Goal: Task Accomplishment & Management: Manage account settings

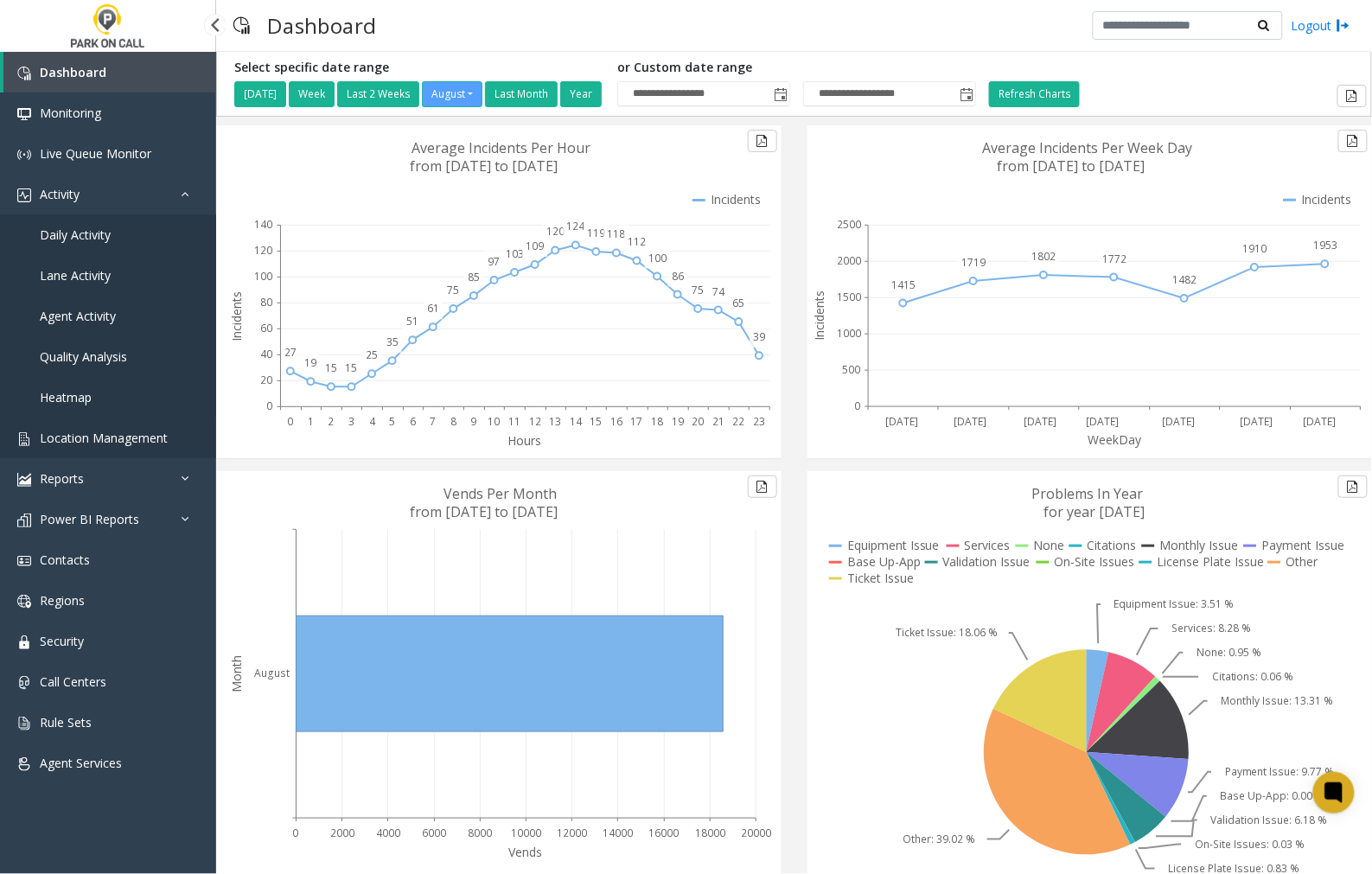
click at [92, 437] on span "Location Management" at bounding box center [103, 437] width 128 height 17
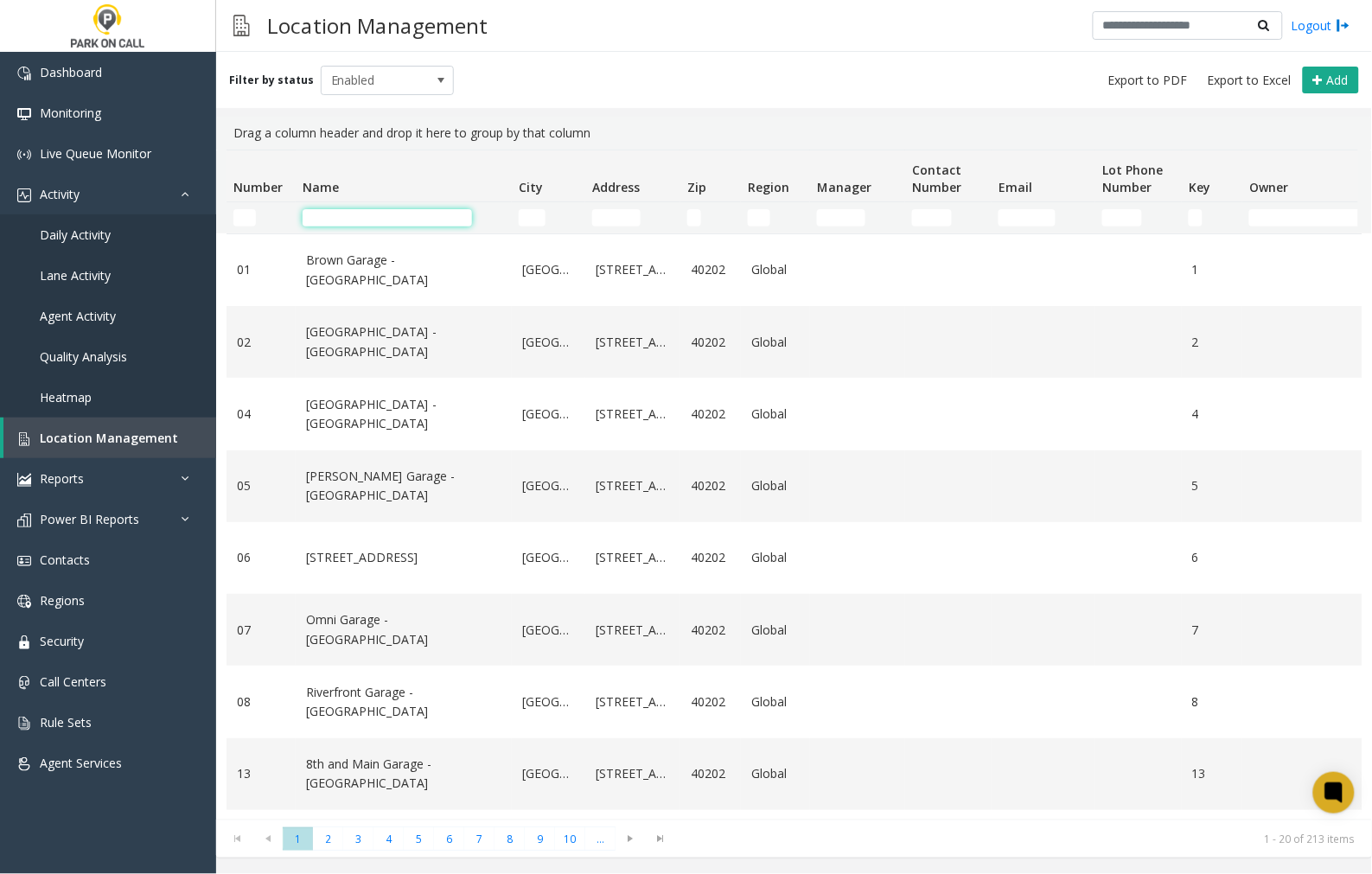
click at [375, 221] on input "Name Filter" at bounding box center [387, 218] width 170 height 18
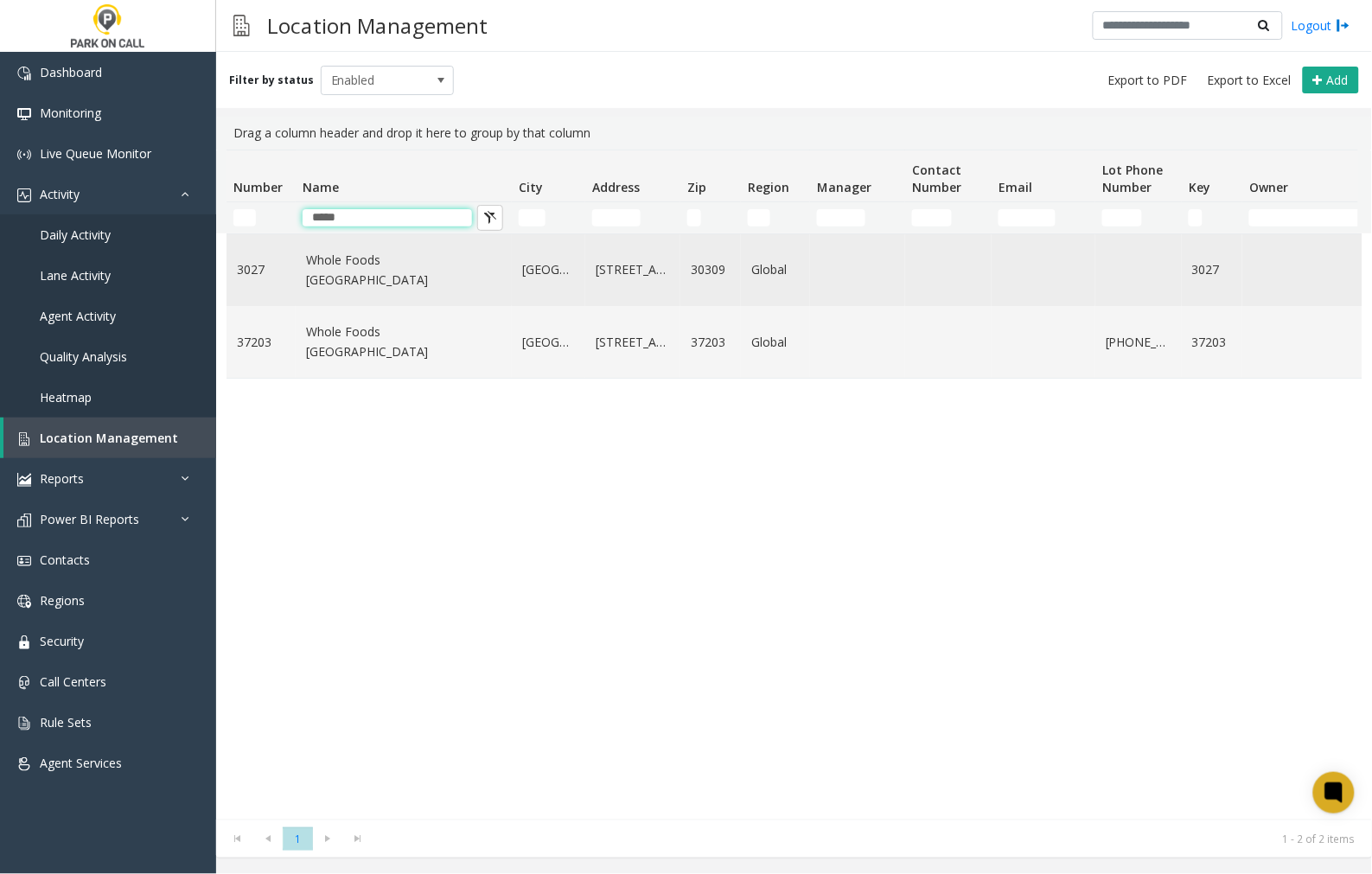
type input "*****"
click at [407, 279] on link "Whole Foods [GEOGRAPHIC_DATA]" at bounding box center [404, 270] width 195 height 39
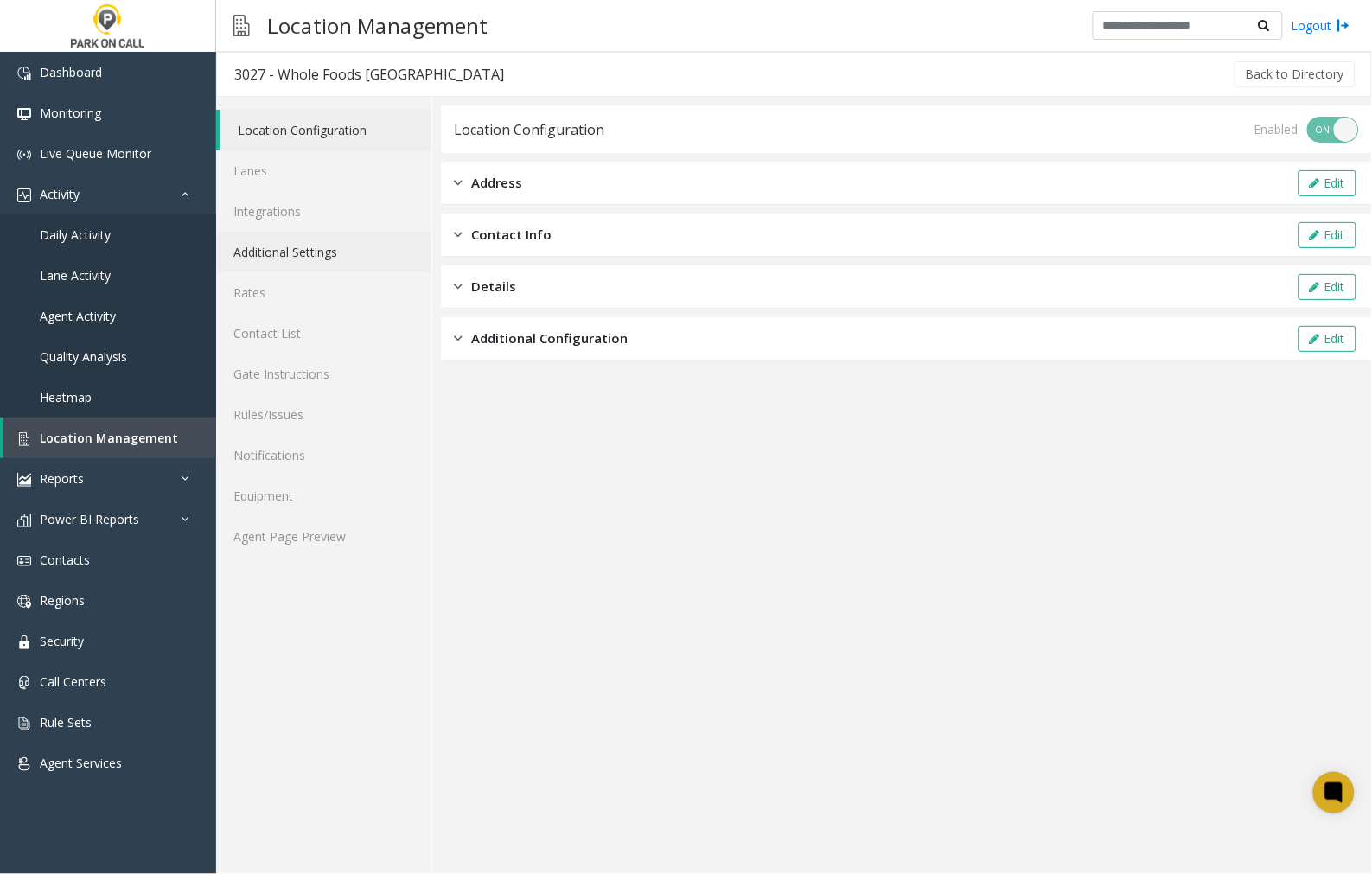
click at [262, 247] on link "Additional Settings" at bounding box center [324, 253] width 216 height 41
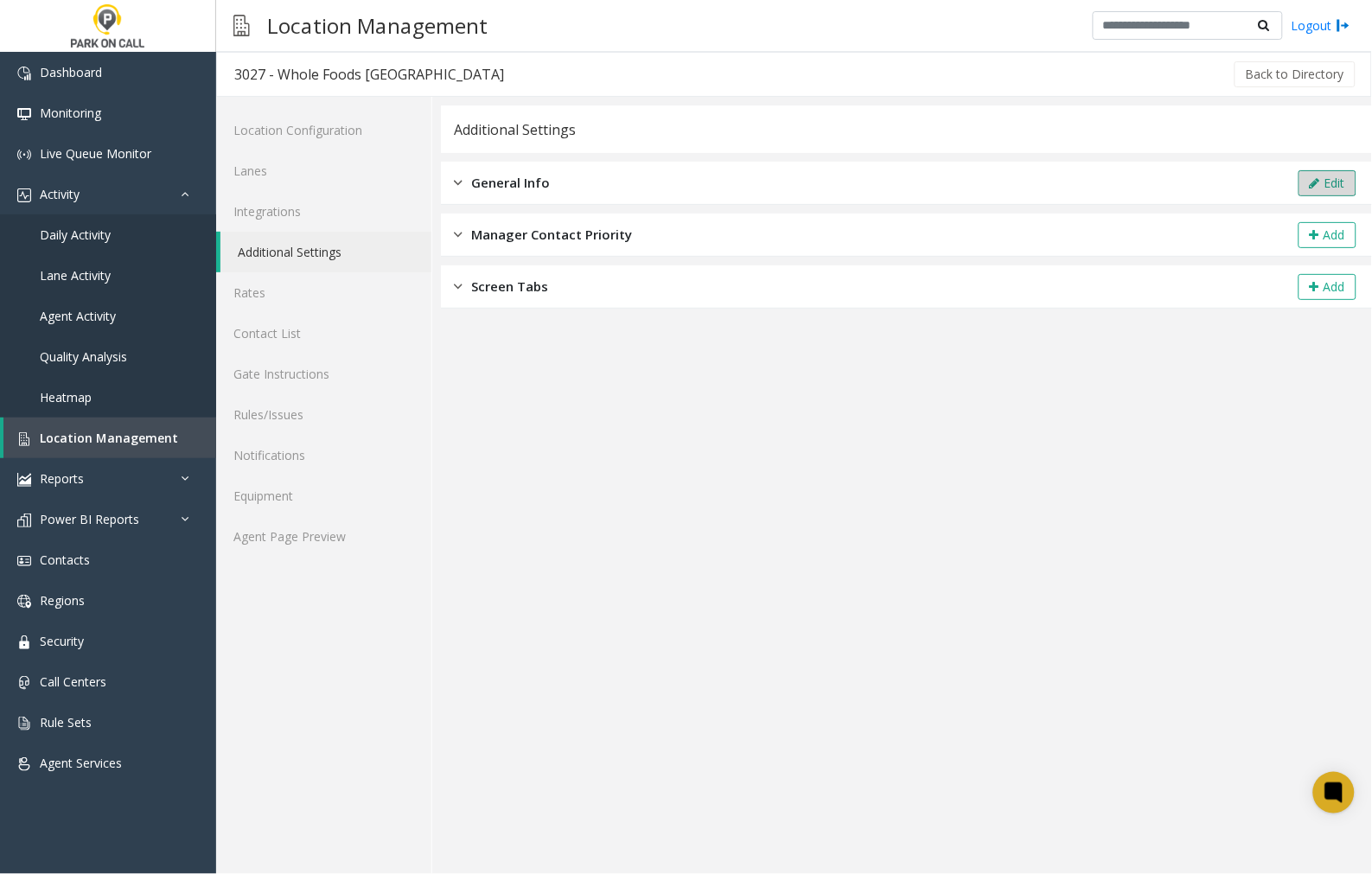
click at [1318, 178] on icon at bounding box center [1315, 183] width 11 height 12
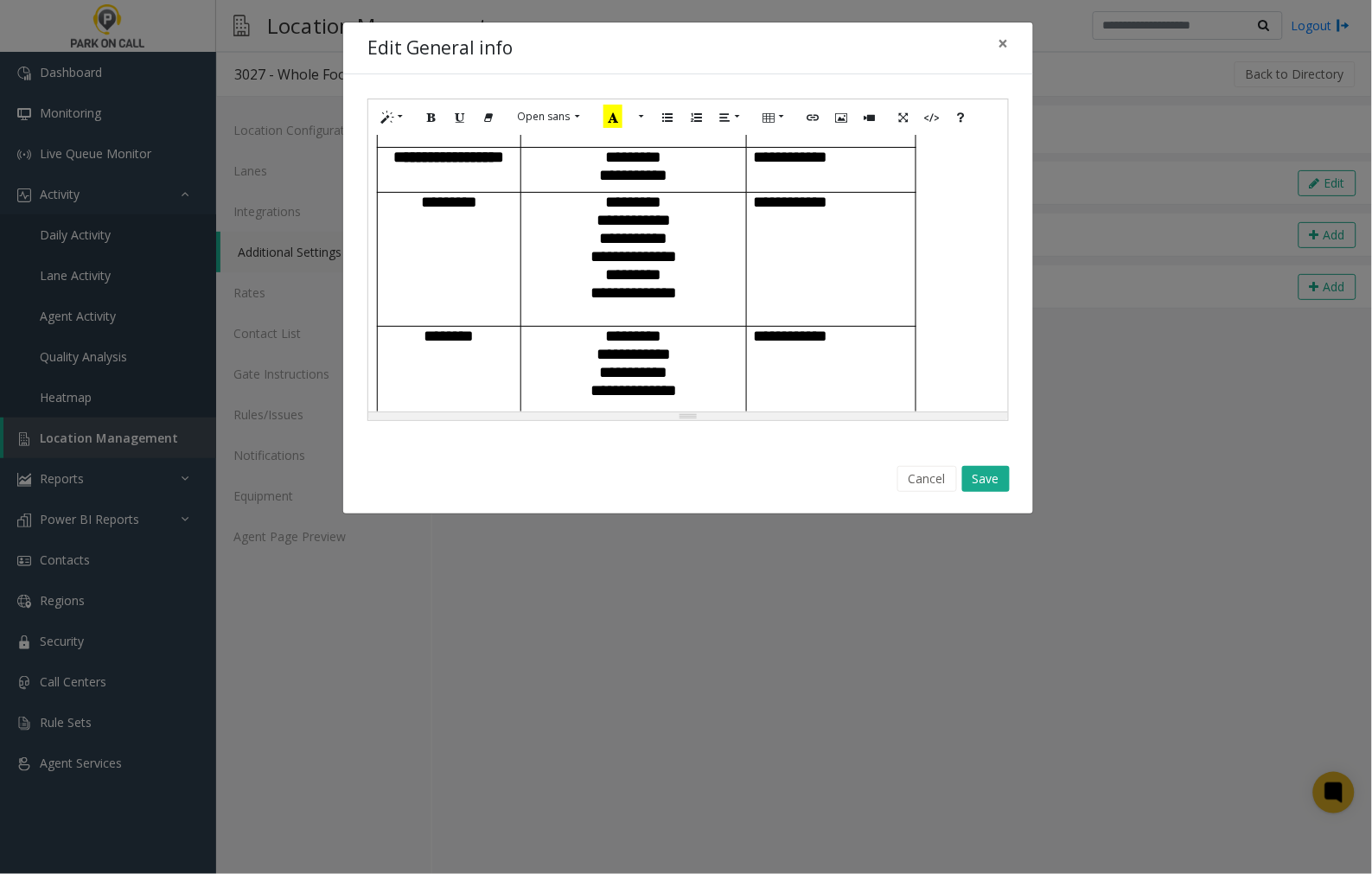
scroll to position [576, 0]
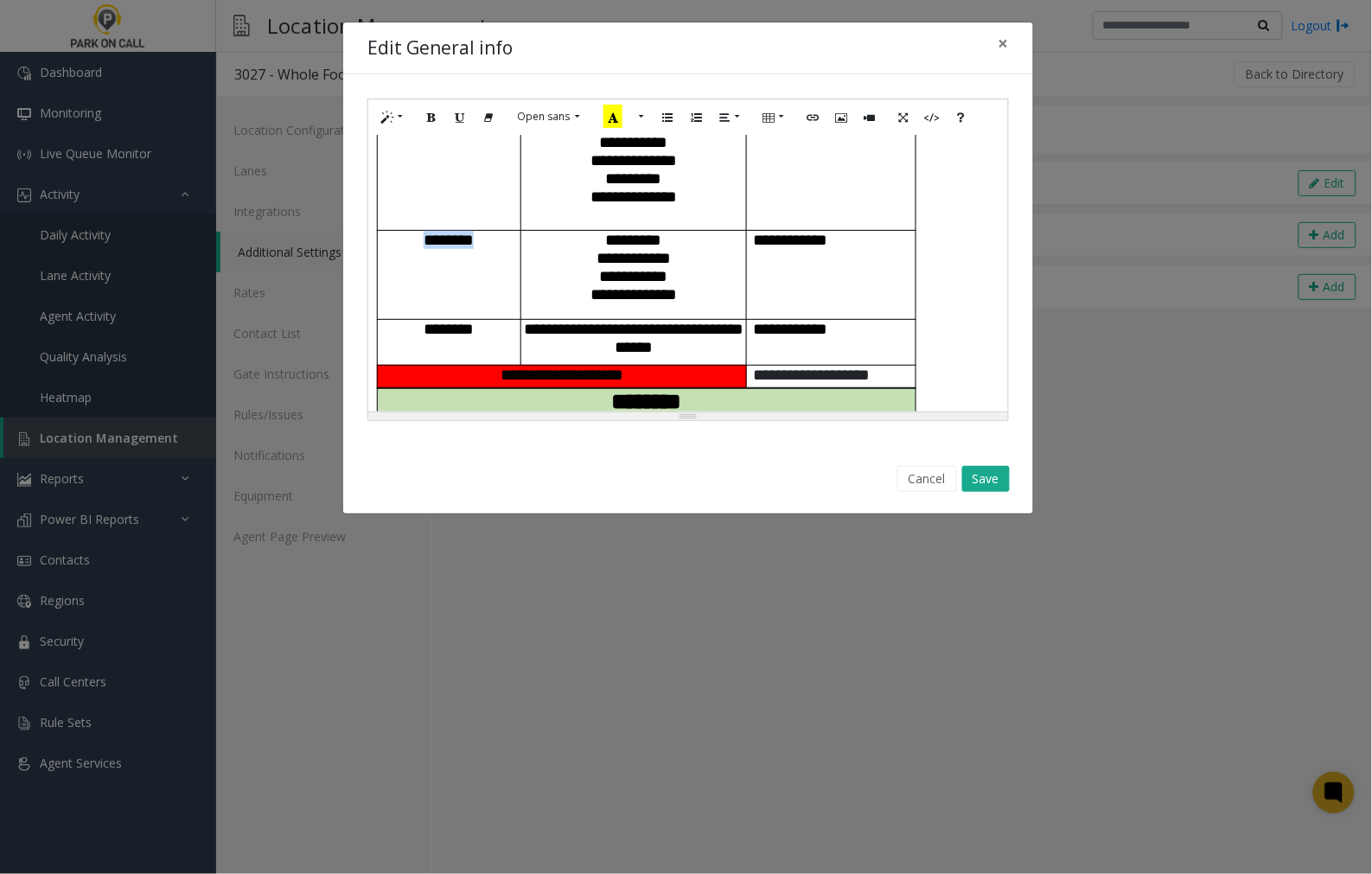
drag, startPoint x: 476, startPoint y: 242, endPoint x: 414, endPoint y: 245, distance: 62.1
click at [414, 245] on p "********" at bounding box center [449, 240] width 131 height 19
drag, startPoint x: 867, startPoint y: 245, endPoint x: 757, endPoint y: 240, distance: 110.1
click at [756, 240] on p "**********" at bounding box center [831, 240] width 156 height 19
click at [969, 477] on button "Save" at bounding box center [986, 479] width 48 height 26
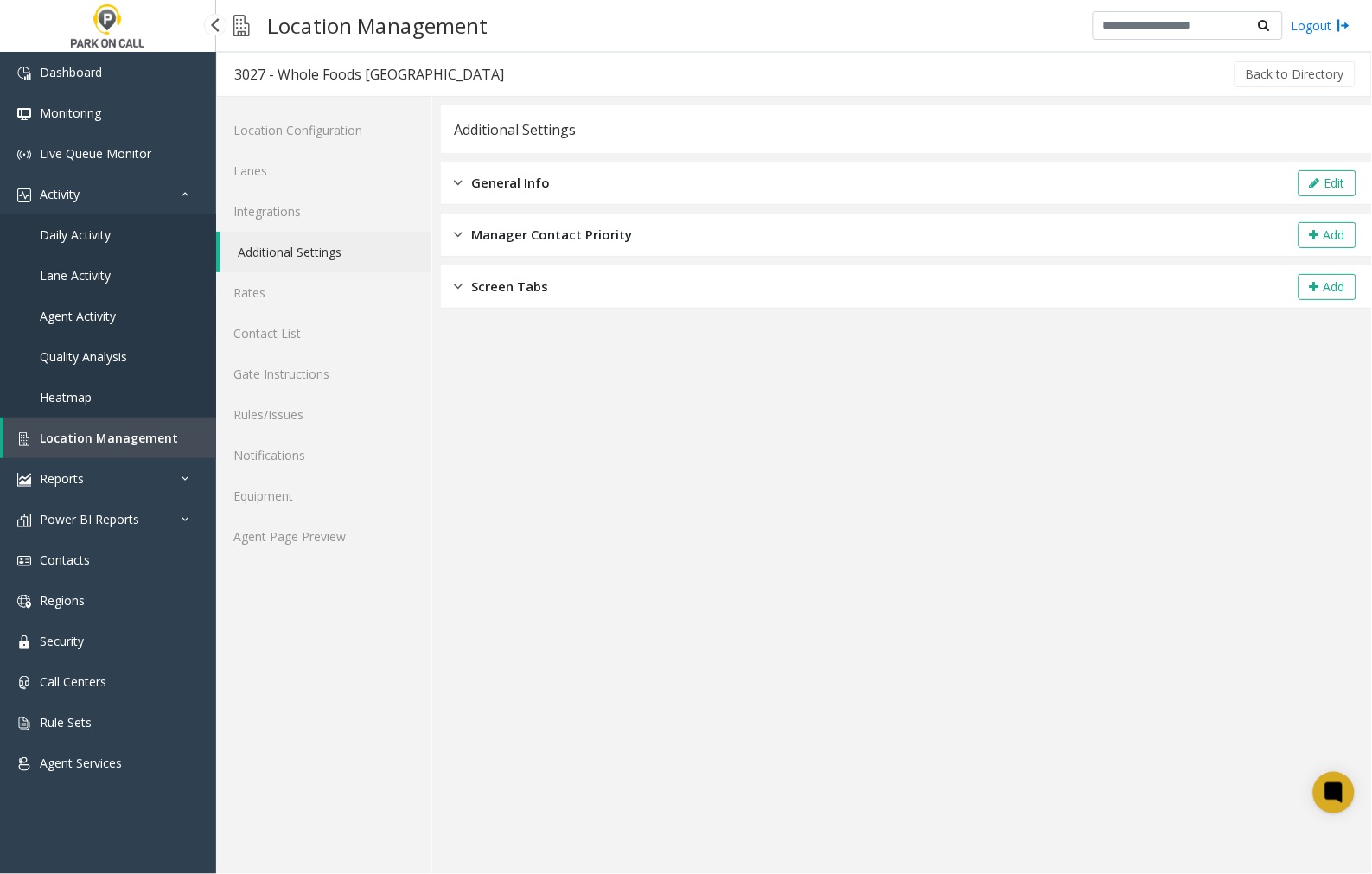
click at [74, 312] on span "Agent Activity" at bounding box center [78, 315] width 76 height 17
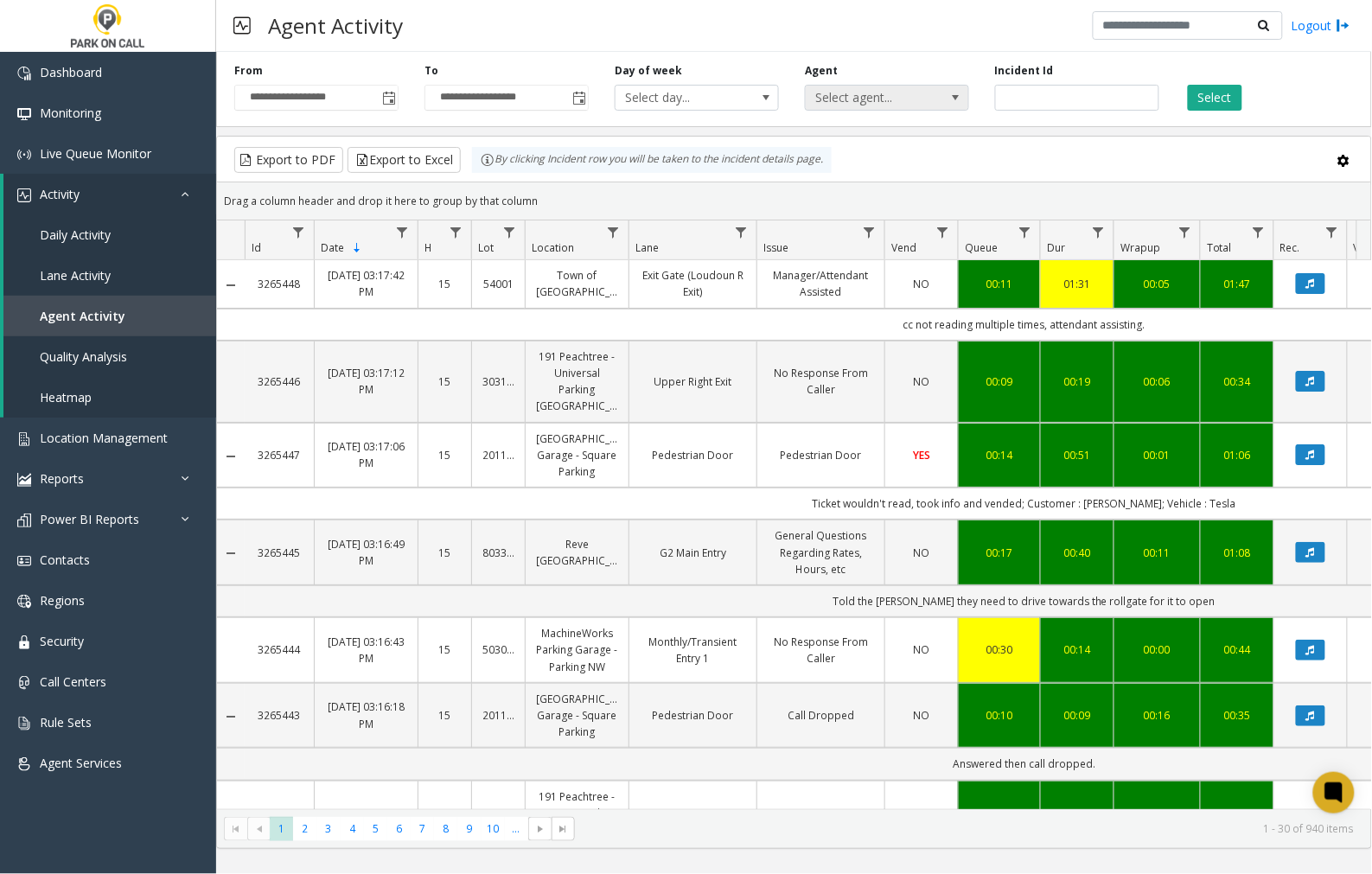
click at [953, 101] on span at bounding box center [956, 98] width 14 height 14
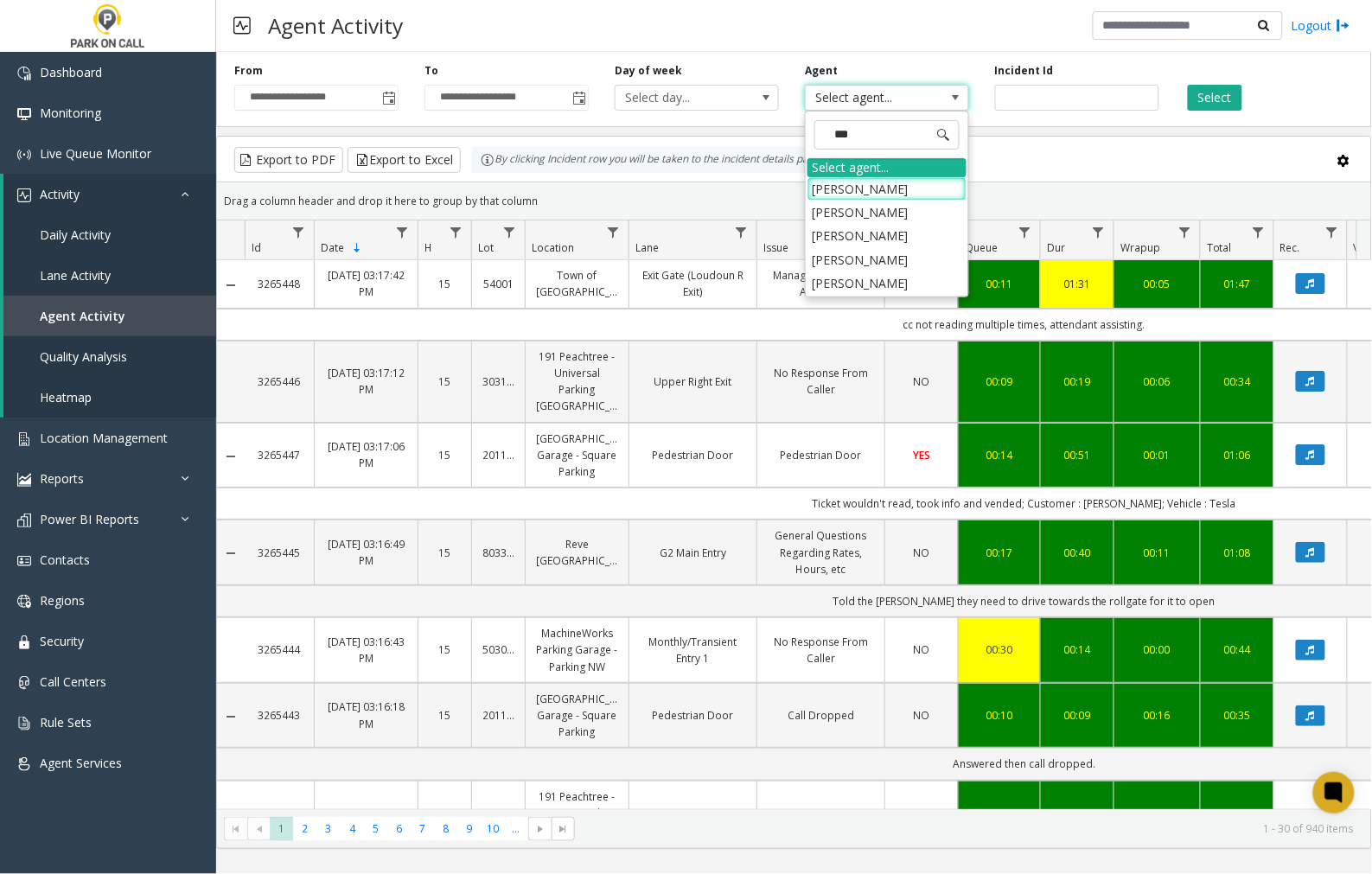
type input "****"
click at [886, 215] on li "[PERSON_NAME]" at bounding box center [887, 213] width 159 height 23
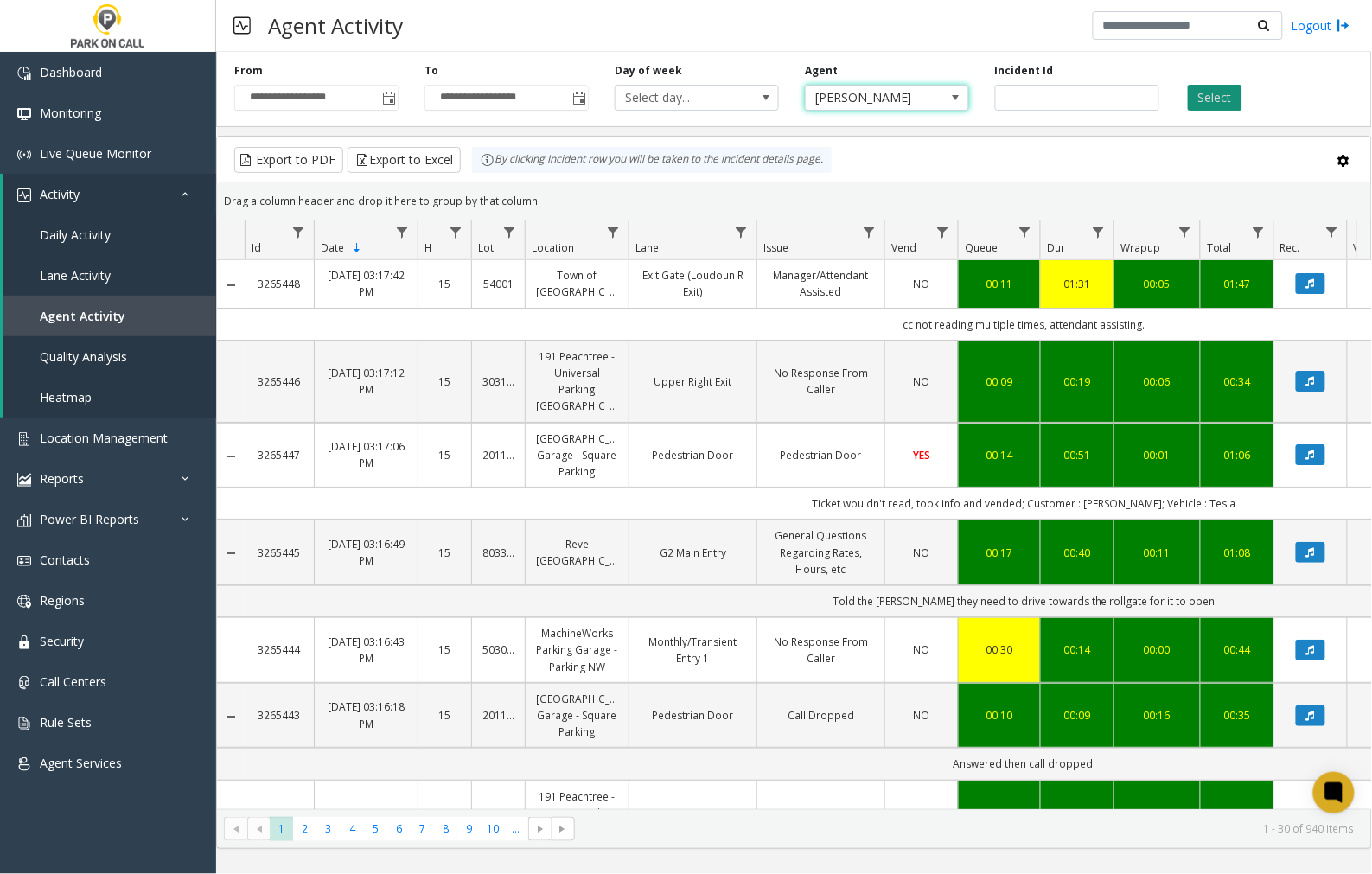
click at [1206, 100] on button "Select" at bounding box center [1216, 98] width 55 height 26
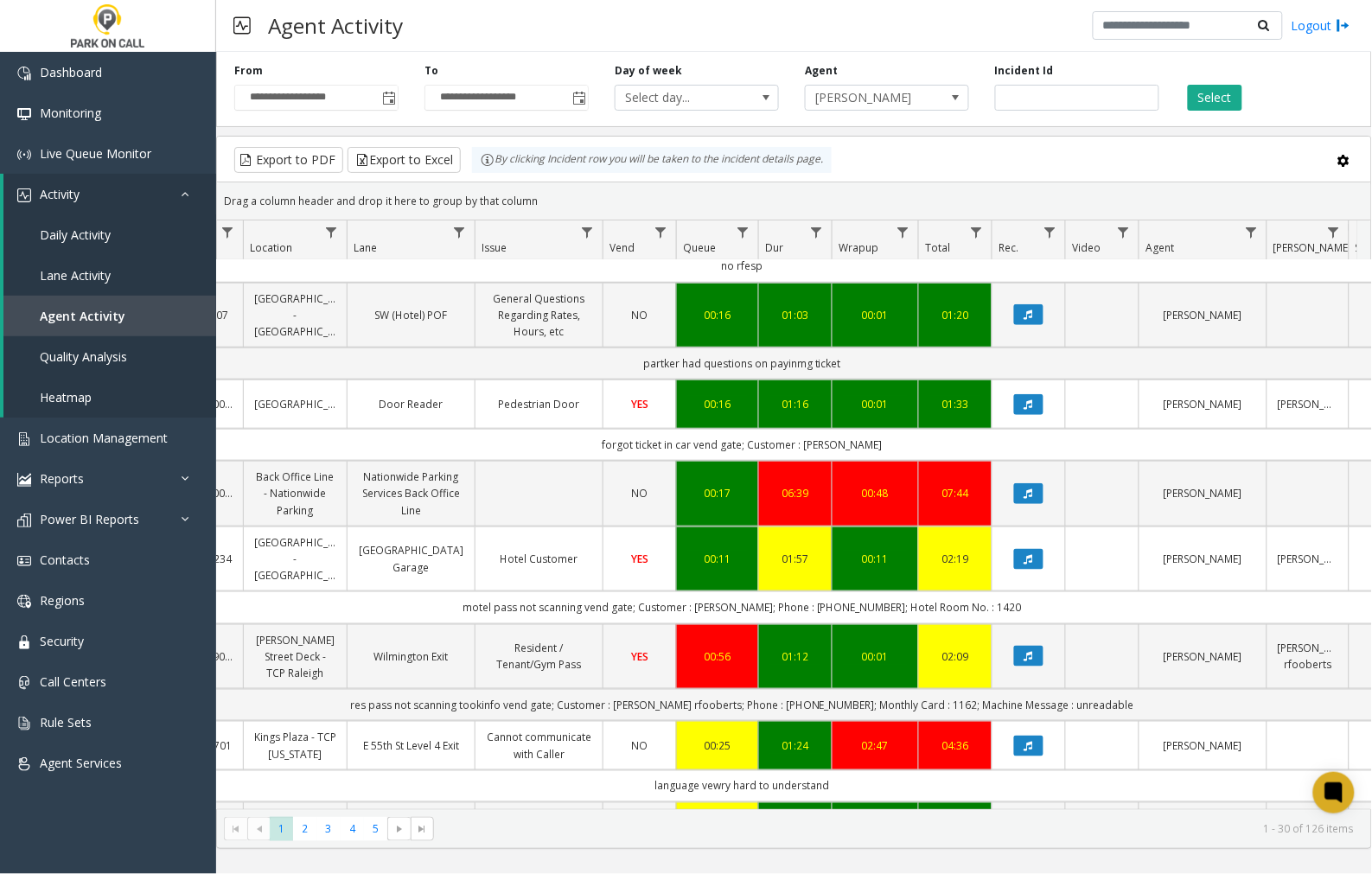
scroll to position [0, 295]
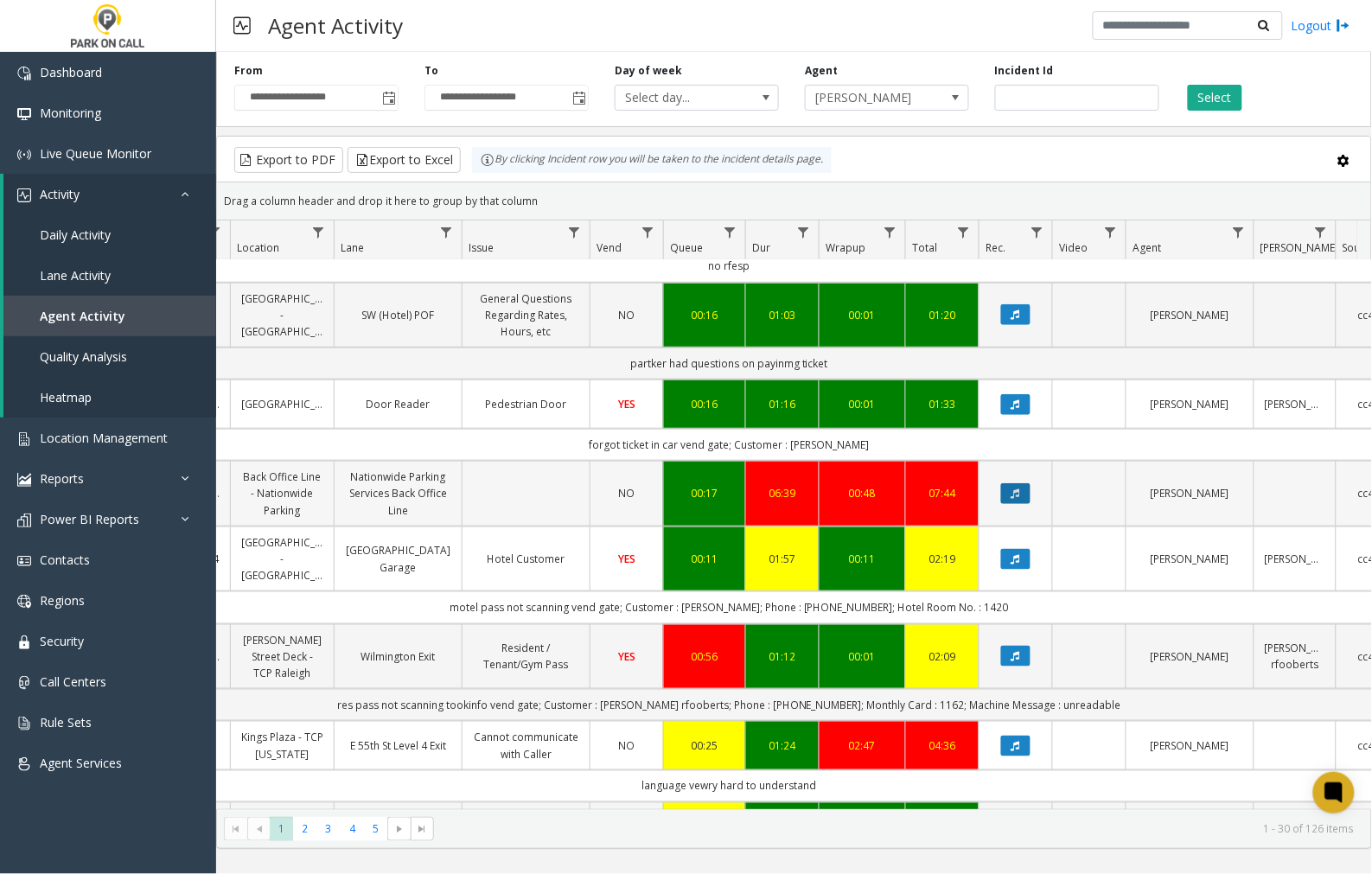
click at [1017, 494] on icon "Data table" at bounding box center [1016, 494] width 9 height 11
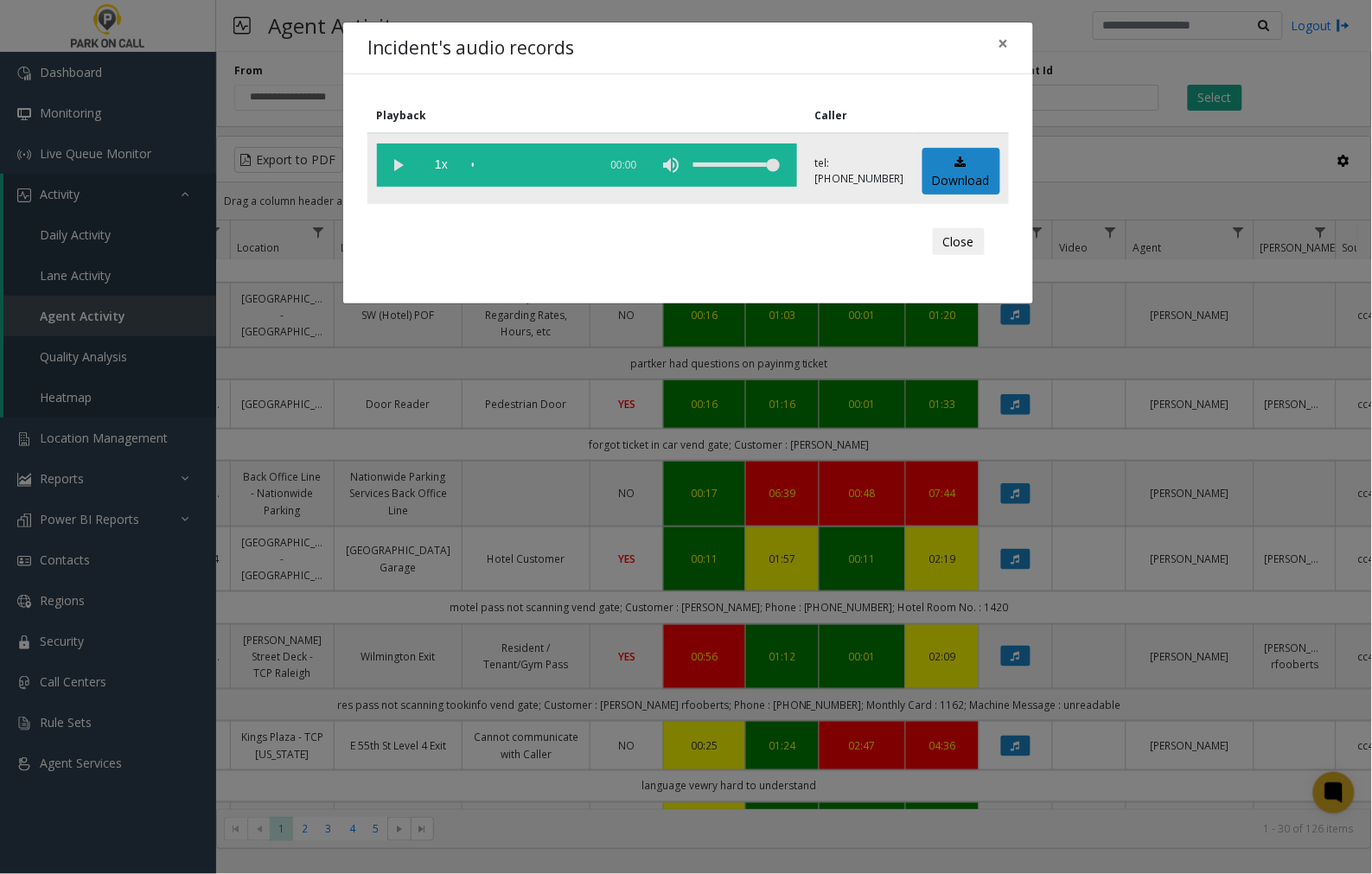
click at [399, 162] on vg-play-pause at bounding box center [398, 165] width 43 height 43
click at [1005, 45] on span "×" at bounding box center [1004, 43] width 11 height 24
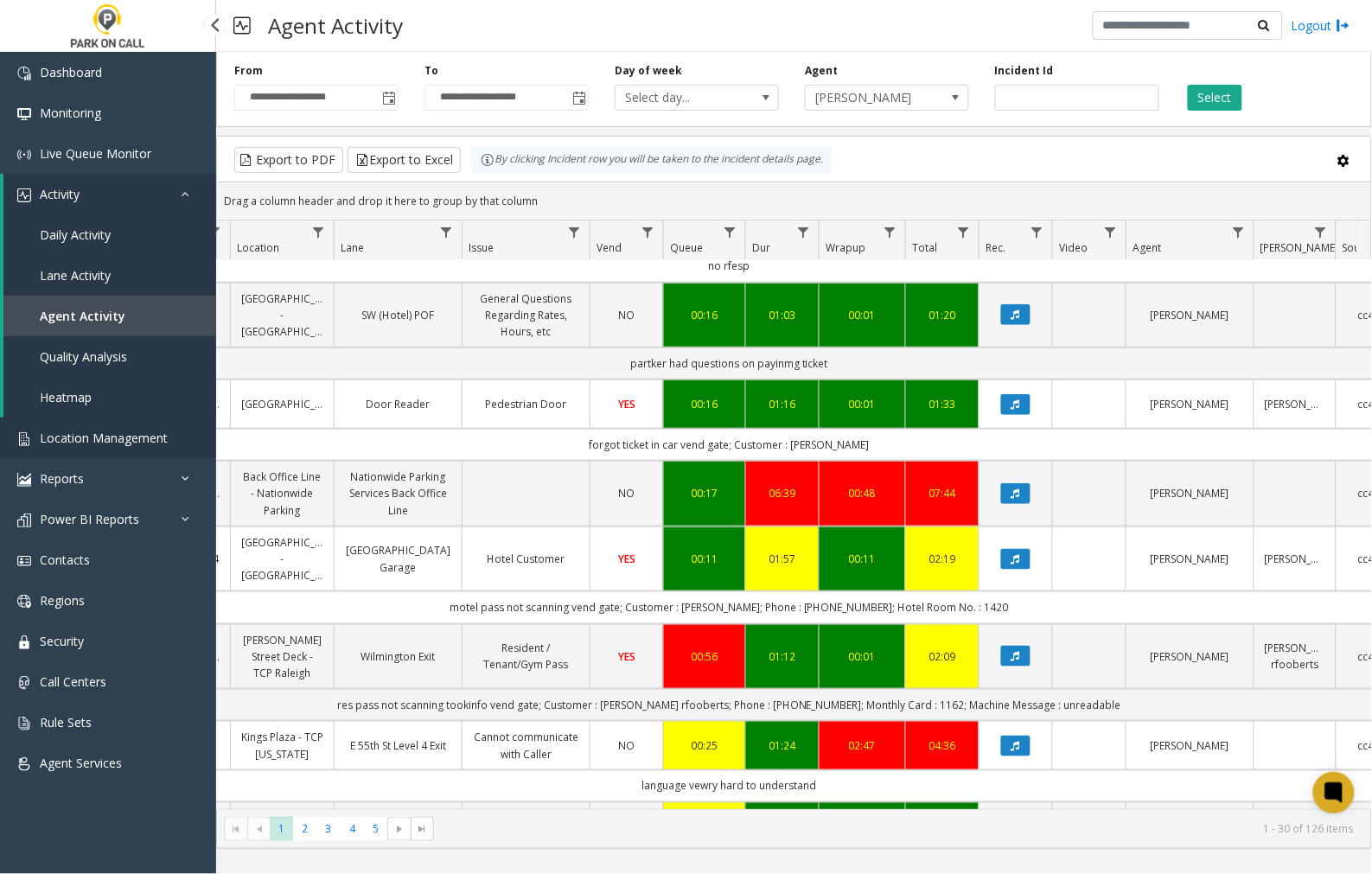
click at [83, 438] on span "Location Management" at bounding box center [103, 437] width 128 height 17
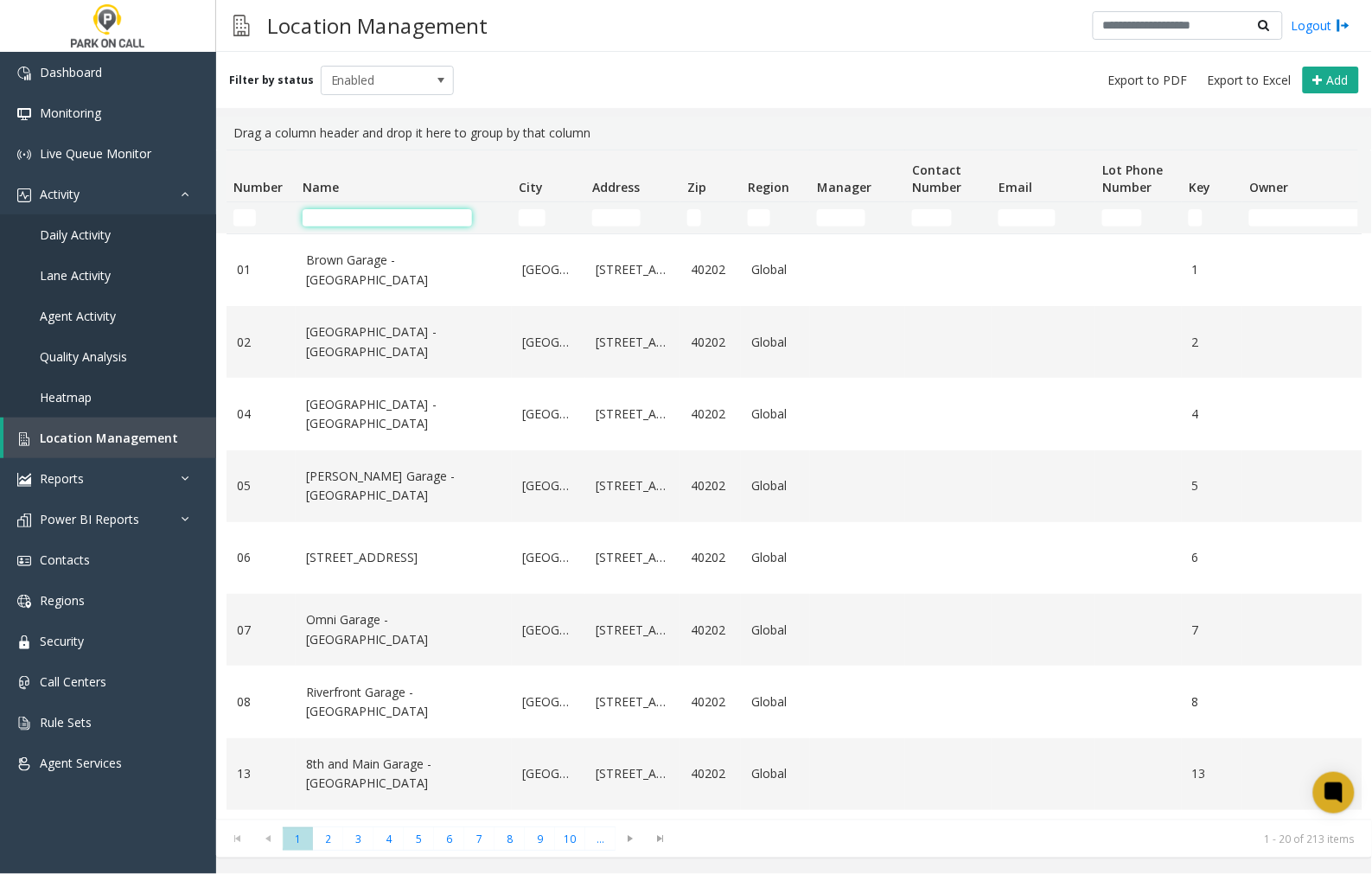
click at [343, 214] on input "Name Filter" at bounding box center [387, 218] width 170 height 18
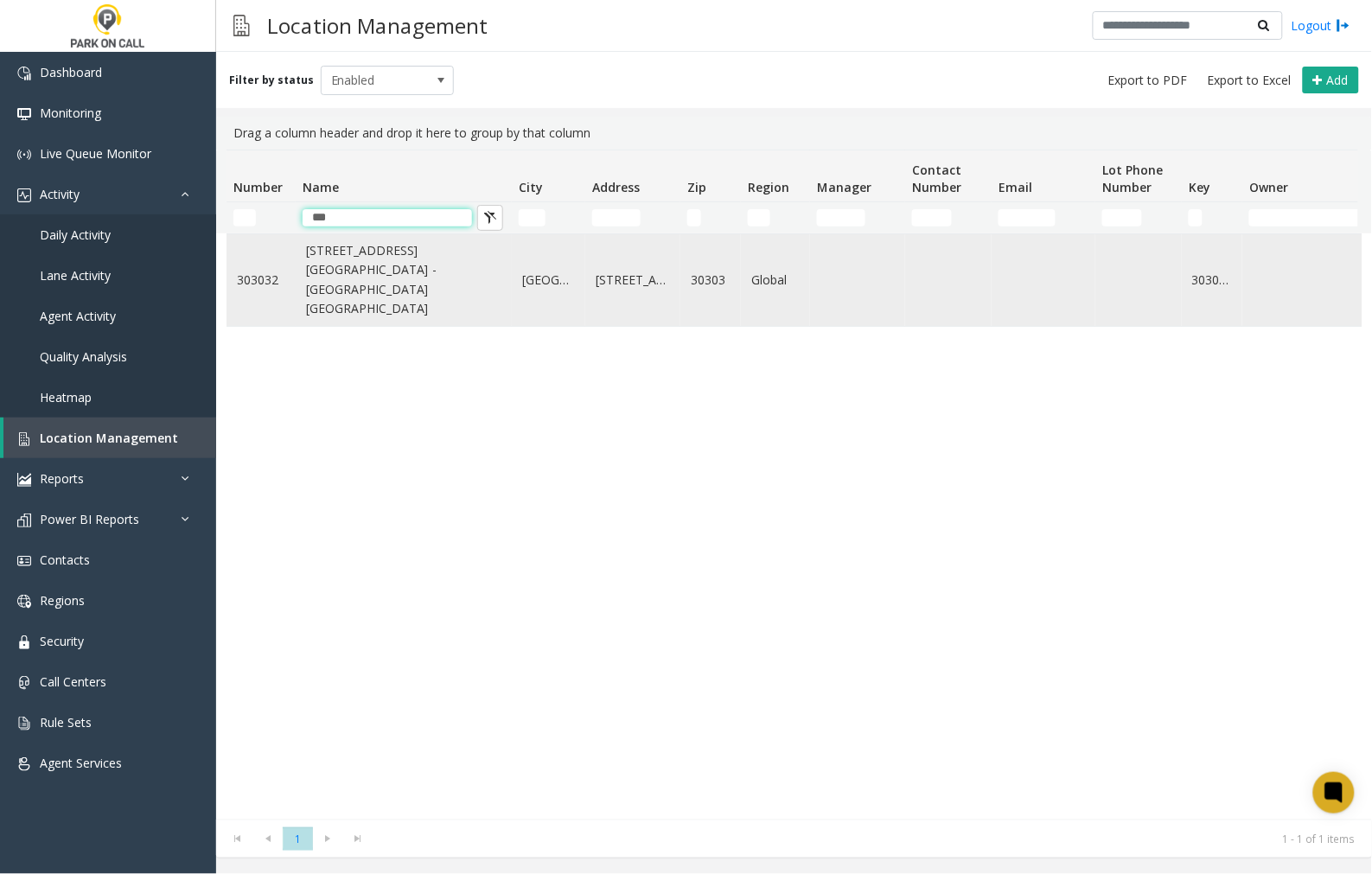
type input "***"
click at [413, 271] on link "[STREET_ADDRESS][GEOGRAPHIC_DATA] - [GEOGRAPHIC_DATA] [GEOGRAPHIC_DATA]" at bounding box center [404, 280] width 195 height 78
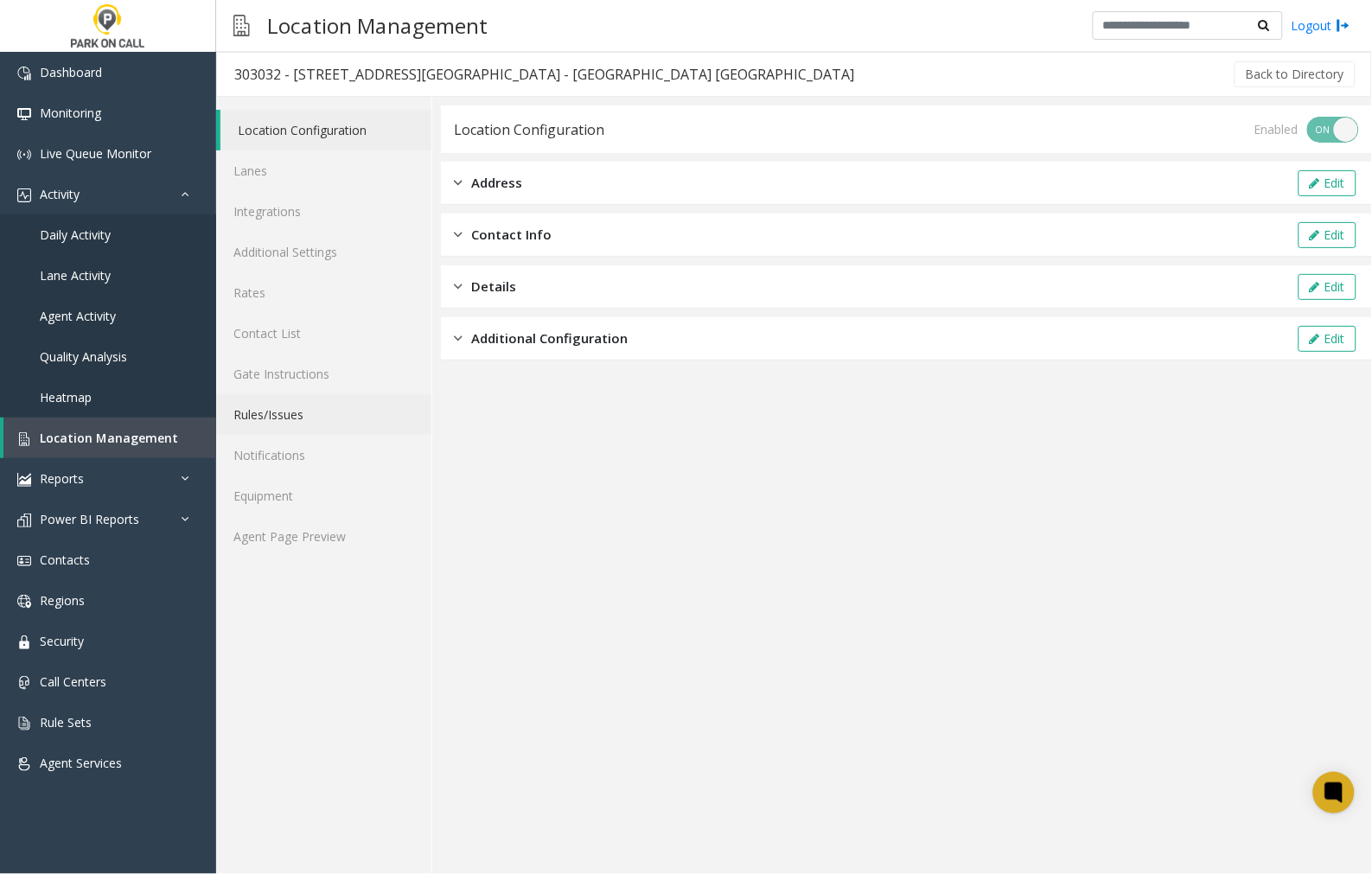
click at [270, 415] on link "Rules/Issues" at bounding box center [324, 415] width 216 height 41
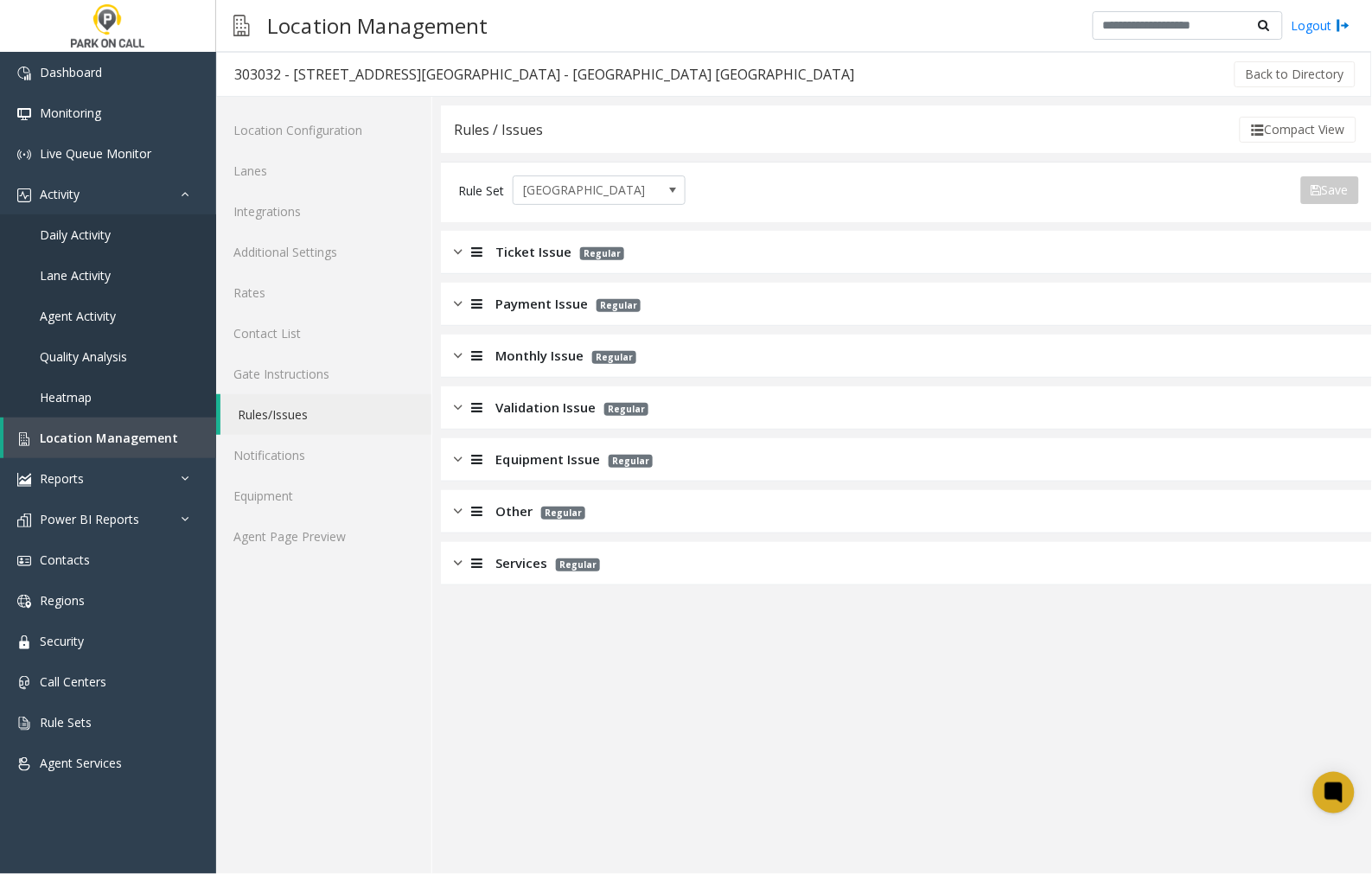
click at [455, 563] on img at bounding box center [458, 563] width 9 height 20
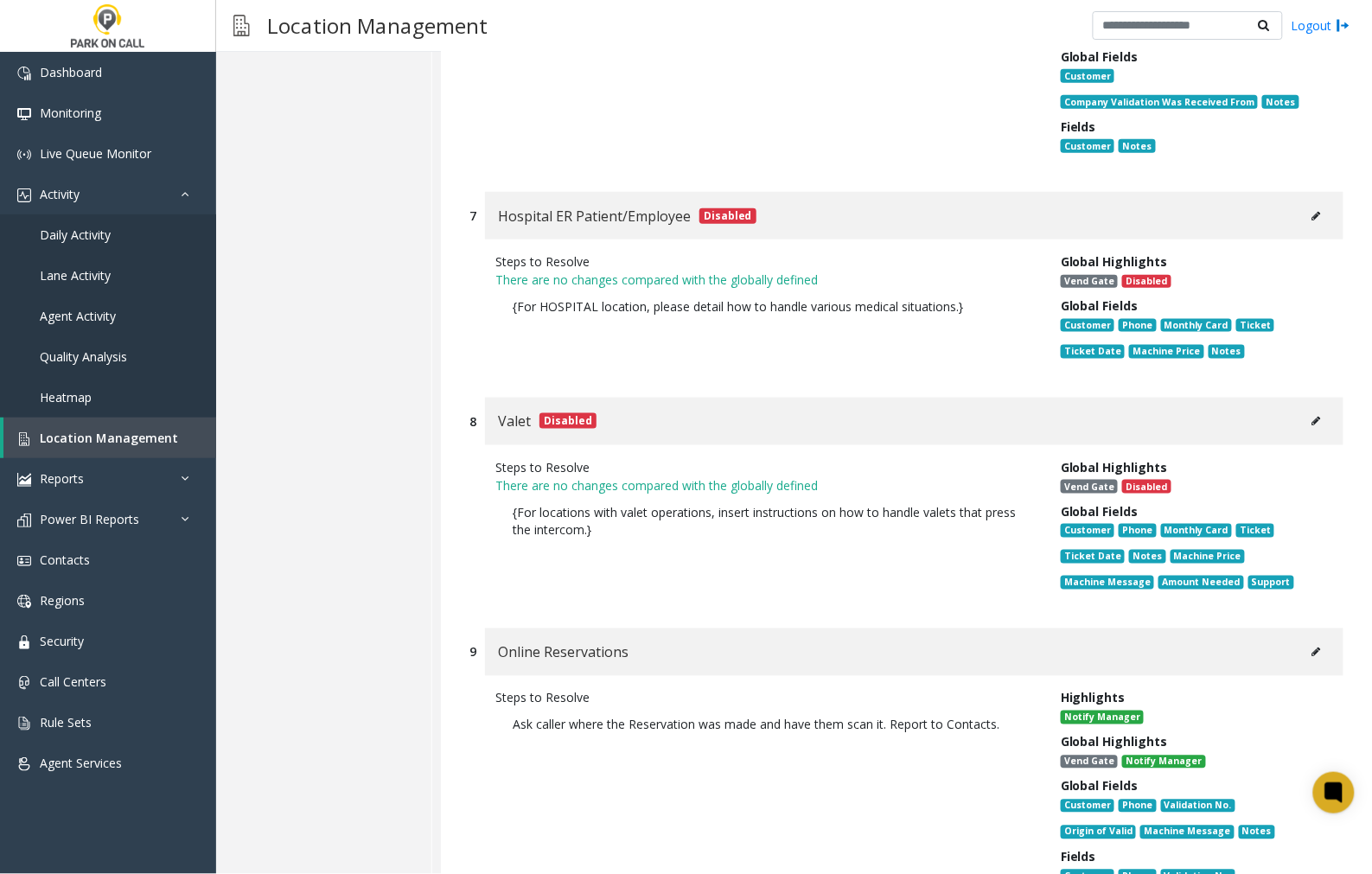
scroll to position [2401, 0]
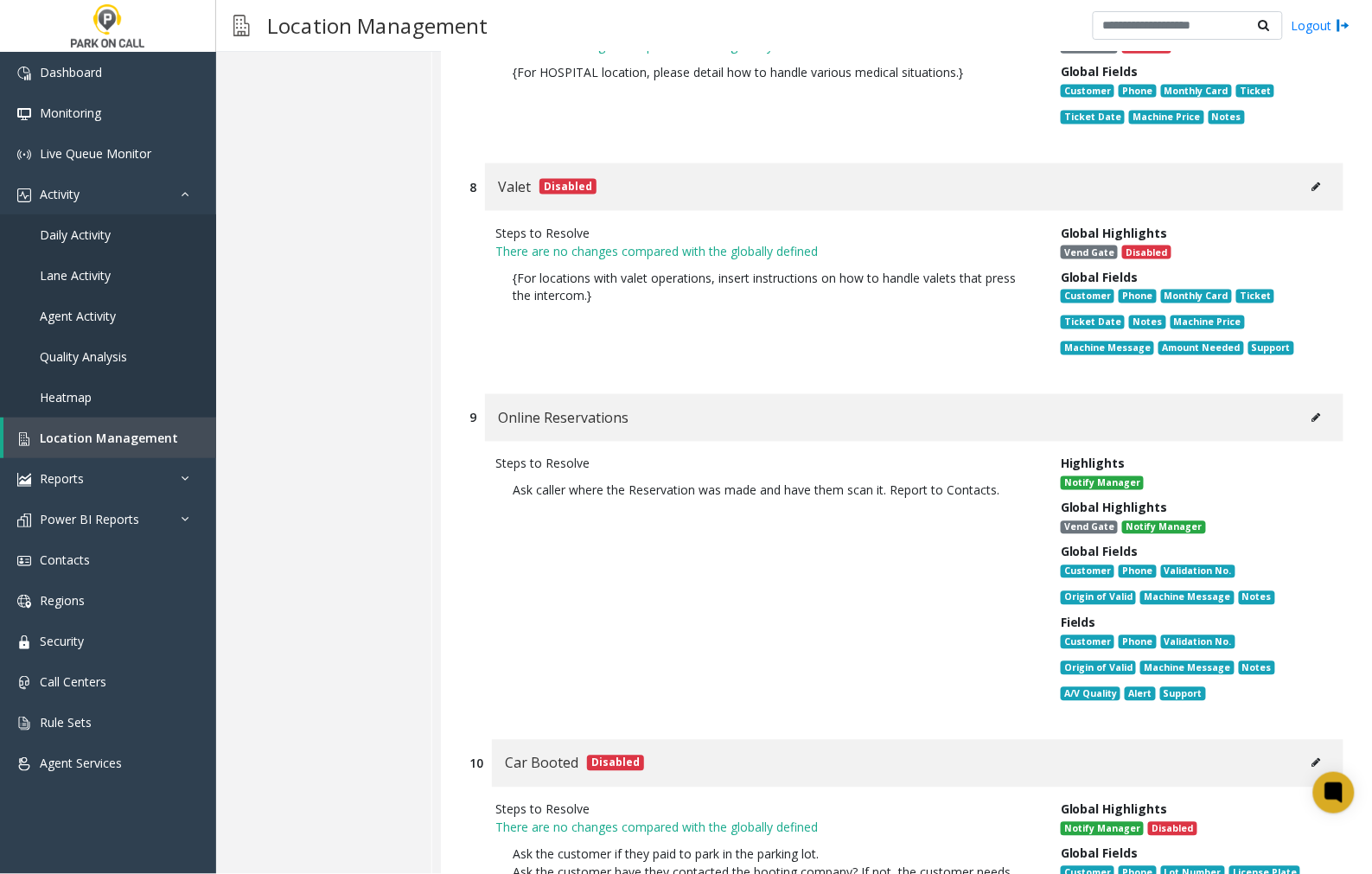
click at [1312, 414] on icon at bounding box center [1316, 418] width 9 height 11
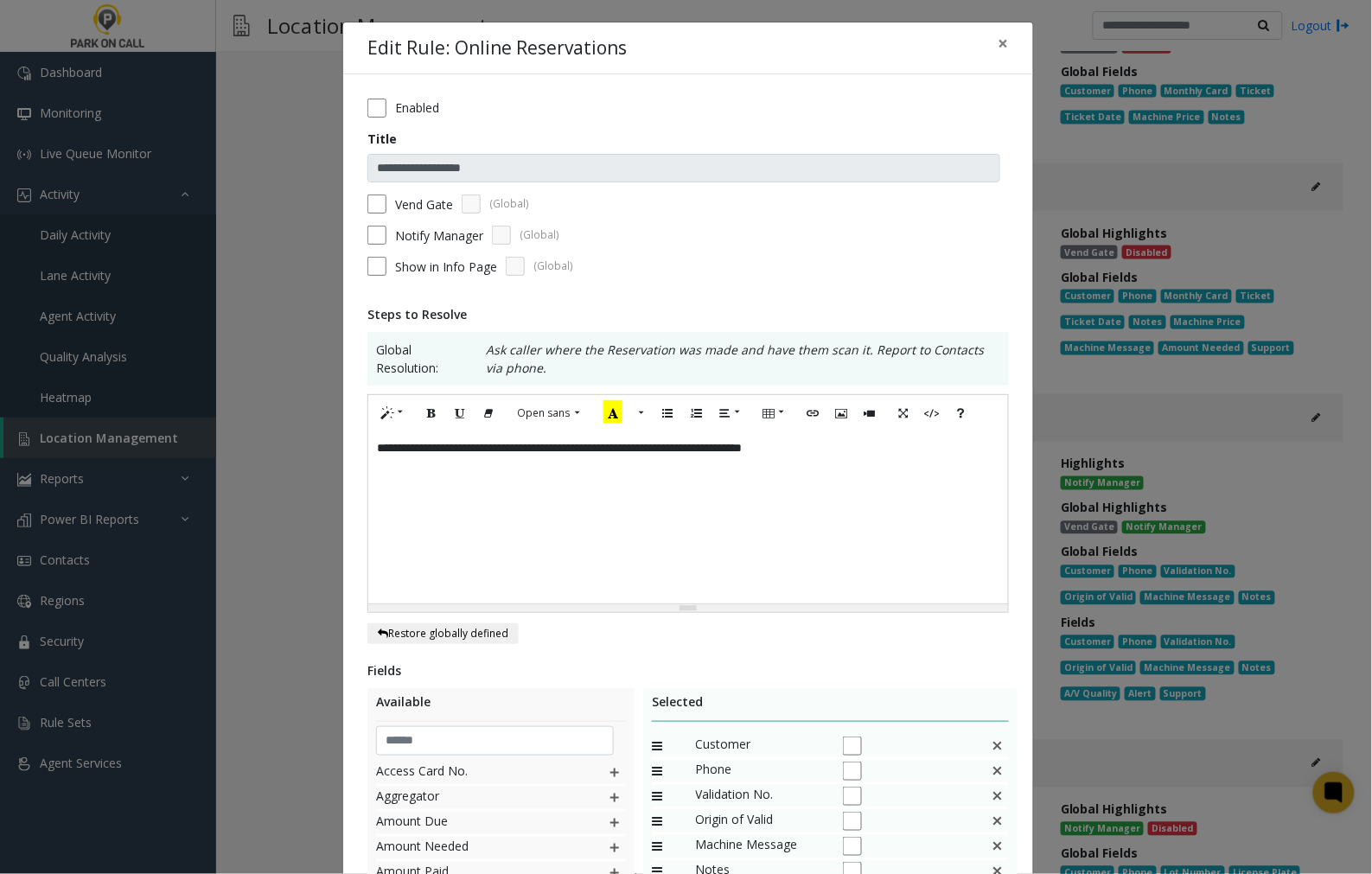
click at [377, 451] on div "**********" at bounding box center [688, 448] width 623 height 19
paste div
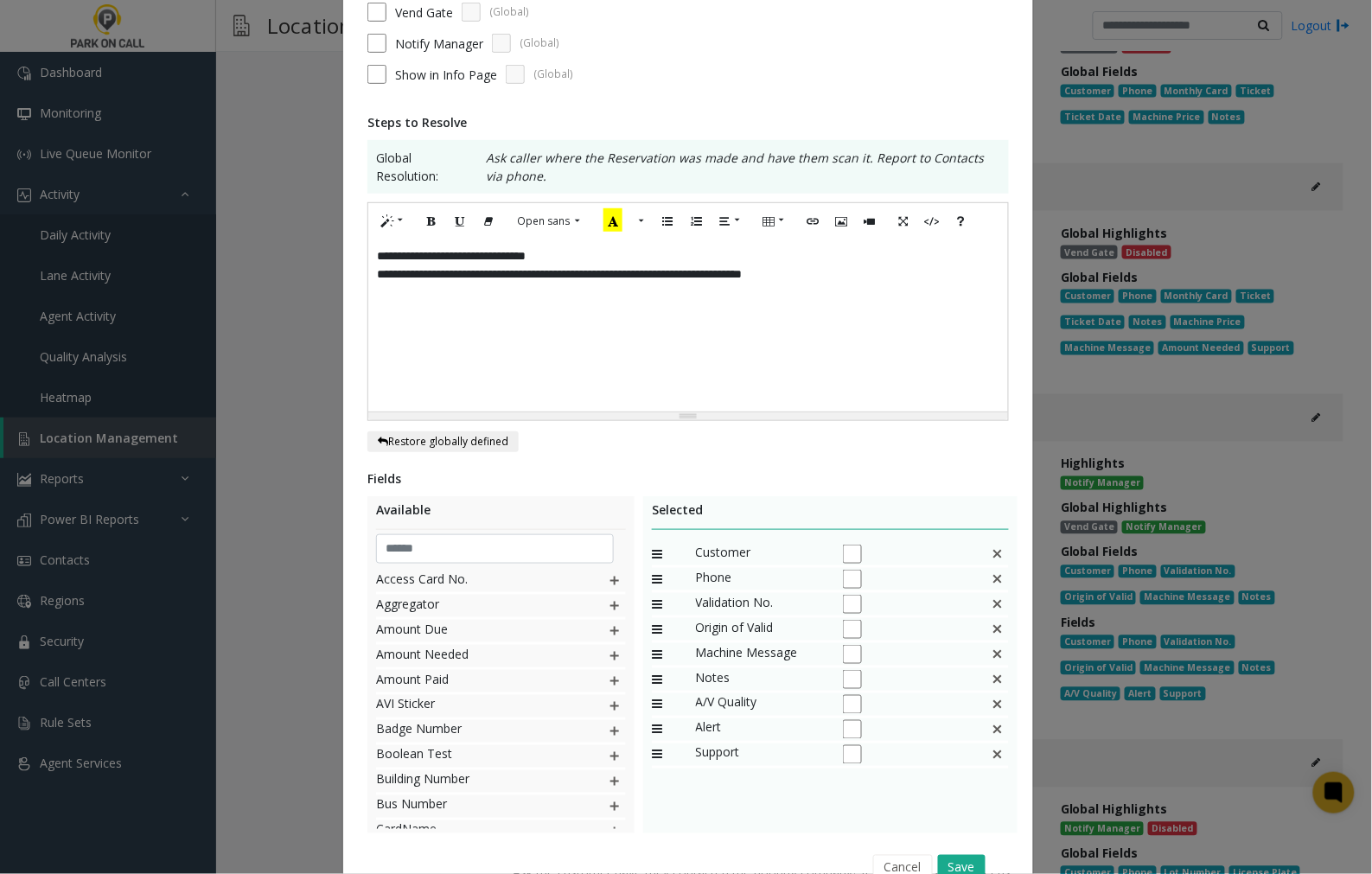
scroll to position [281, 0]
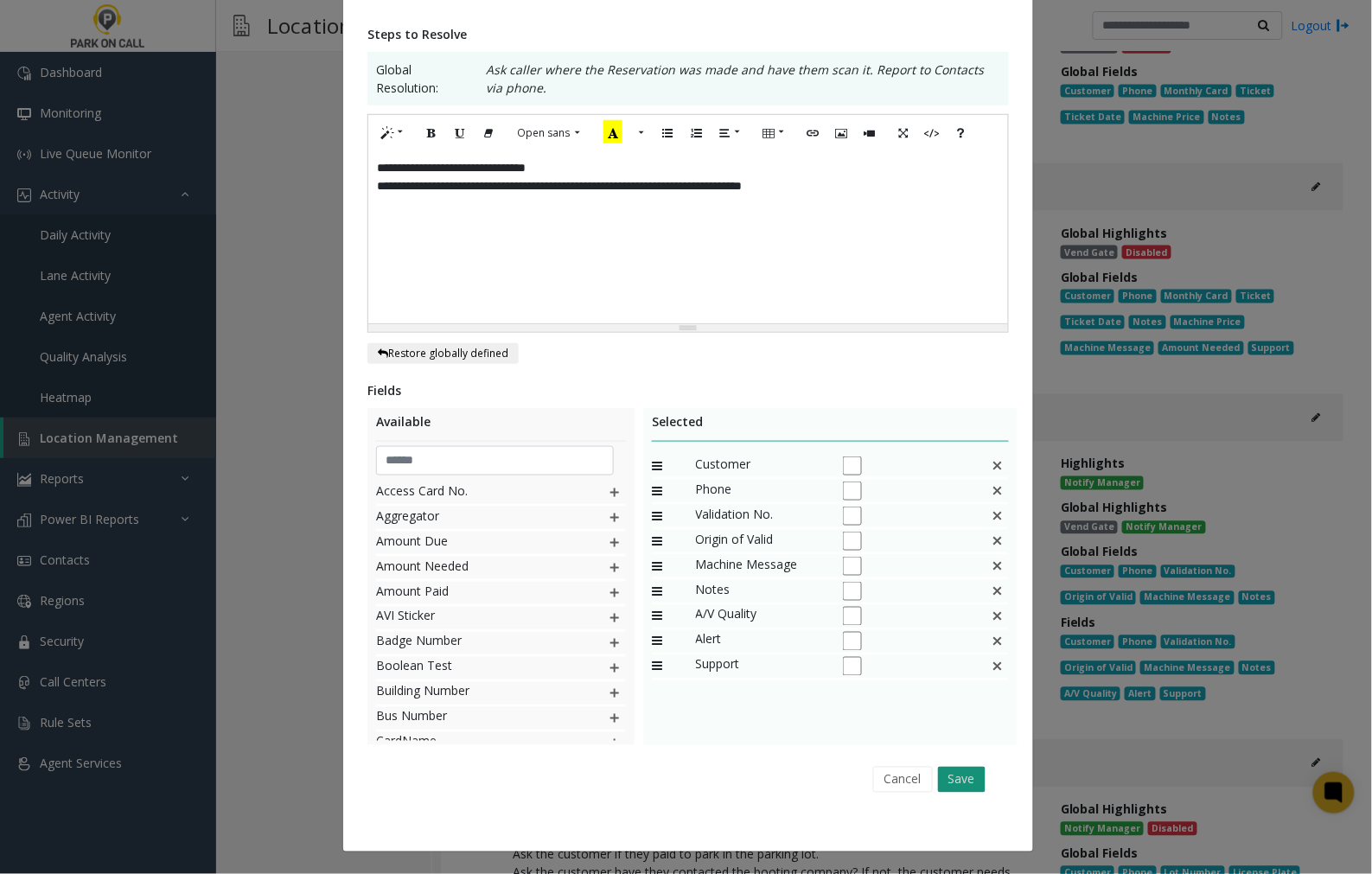
click at [954, 775] on button "Save" at bounding box center [962, 779] width 48 height 26
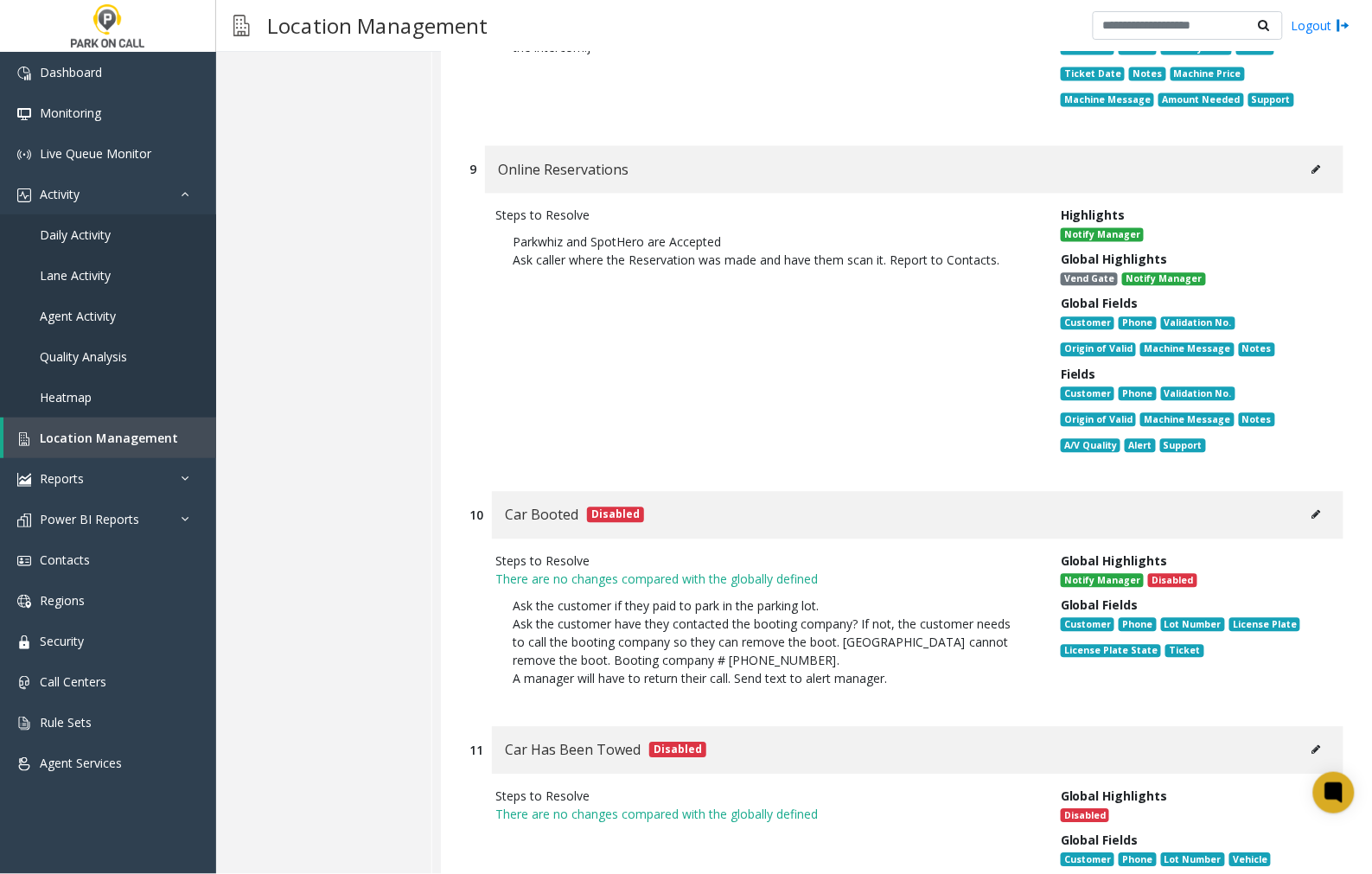
scroll to position [2496, 0]
